Goal: Information Seeking & Learning: Find specific fact

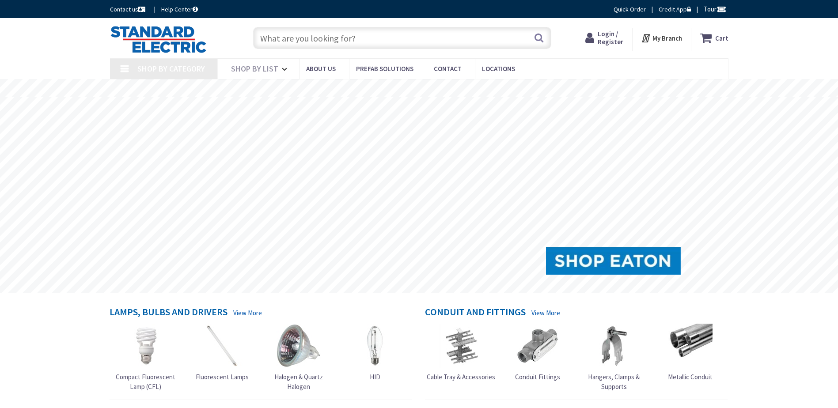
click at [295, 33] on input "text" at bounding box center [402, 38] width 298 height 22
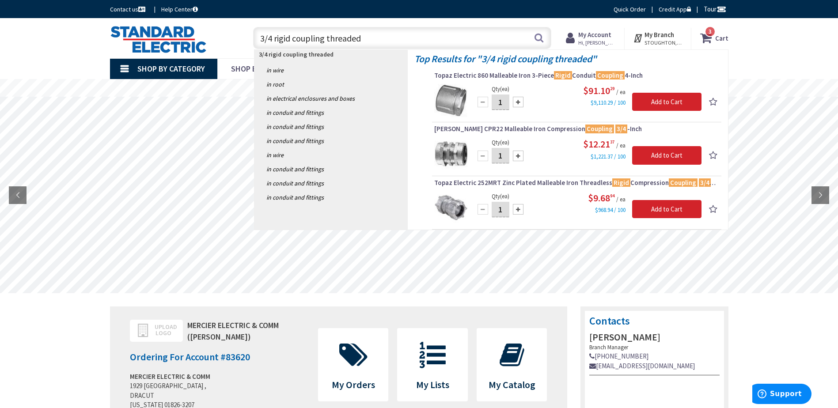
drag, startPoint x: 291, startPoint y: 39, endPoint x: 278, endPoint y: 39, distance: 12.4
click at [278, 39] on input "3/4 rigid coupling threaded" at bounding box center [402, 38] width 298 height 22
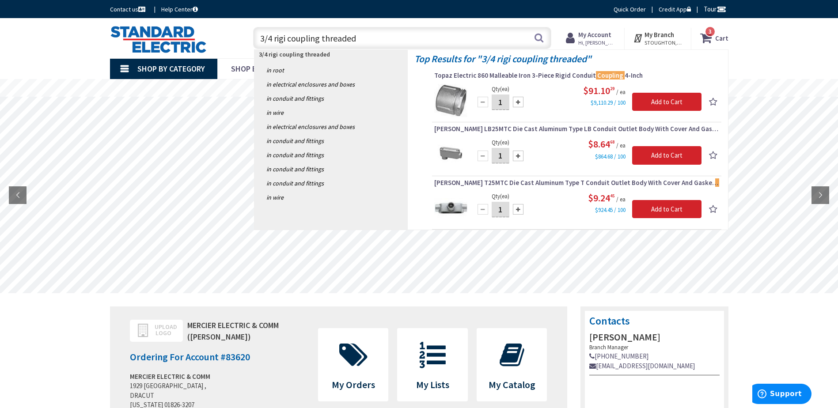
type input "3/4 rigid coupling threaded"
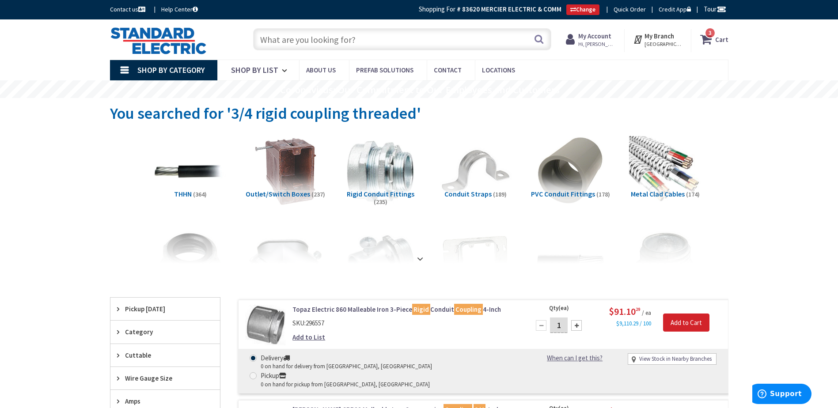
click at [346, 42] on input "text" at bounding box center [402, 39] width 298 height 22
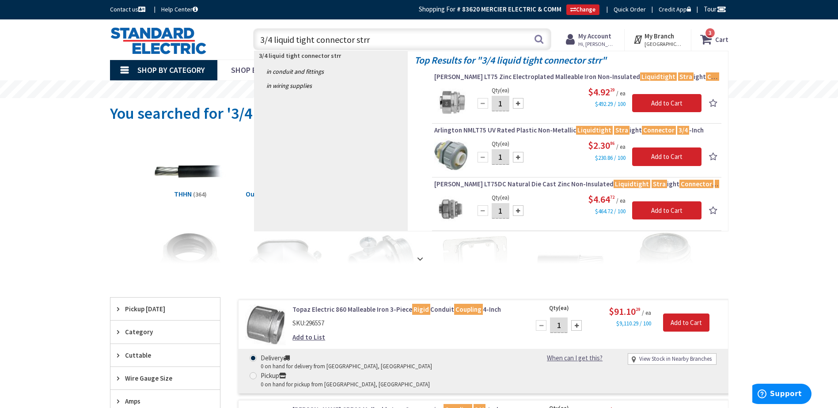
type input "3/4 liquid tight connector str"
drag, startPoint x: 365, startPoint y: 38, endPoint x: 241, endPoint y: 56, distance: 125.3
click at [241, 56] on div "Skip to Content Toggle Nav 3/4 liquid tight connector str 3/4 liquid tight conn…" at bounding box center [419, 39] width 662 height 40
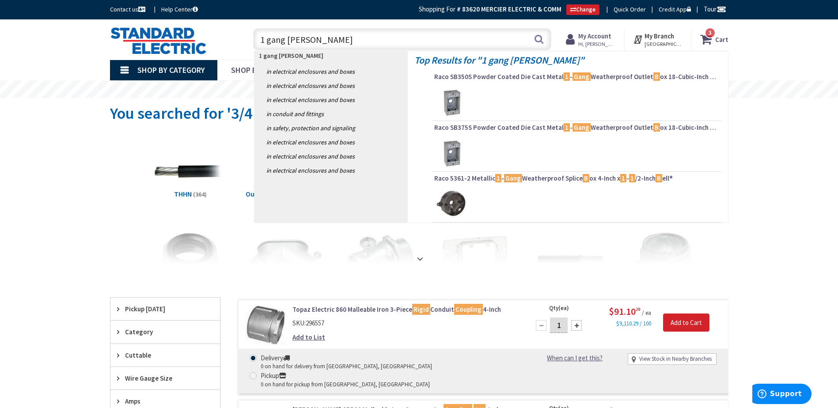
type input "1 gang bell box"
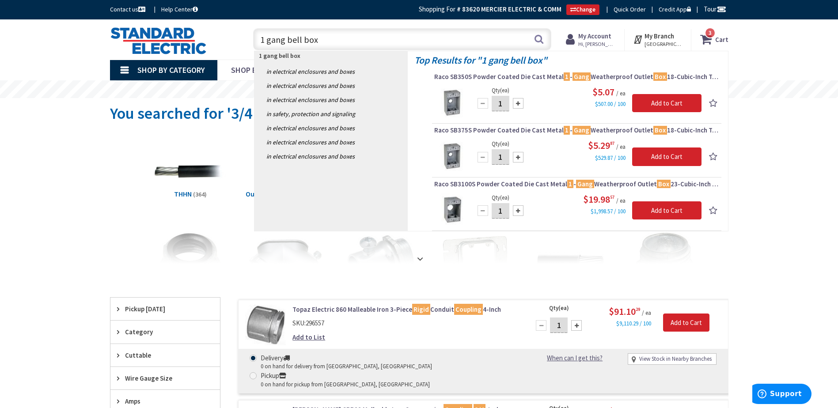
drag, startPoint x: 325, startPoint y: 39, endPoint x: 252, endPoint y: 42, distance: 72.5
click at [252, 42] on div "1 gang bell box 1 gang bell box Search" at bounding box center [400, 39] width 302 height 28
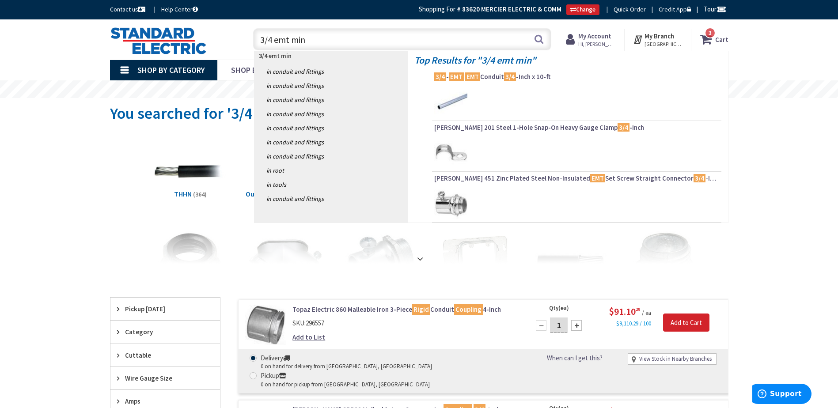
type input "3/4 emt mini"
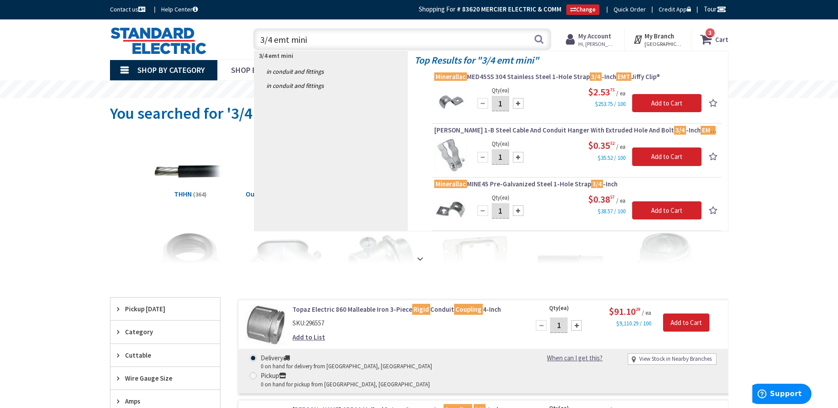
drag, startPoint x: 320, startPoint y: 38, endPoint x: 241, endPoint y: 43, distance: 79.3
click at [241, 43] on div "Toggle Nav 3/4 emt mini 3/4 emt mini Search 3 3 3 items Cart My Cart 3 Close 3" at bounding box center [418, 40] width 631 height 30
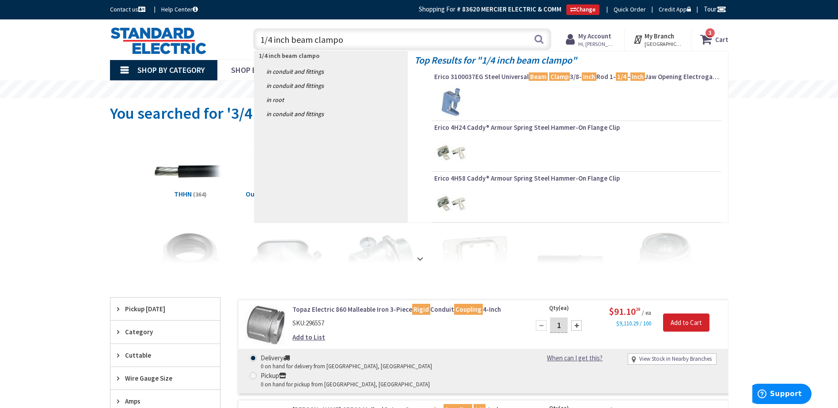
type input "1/4 inch beam clamp"
